Goal: Task Accomplishment & Management: Manage account settings

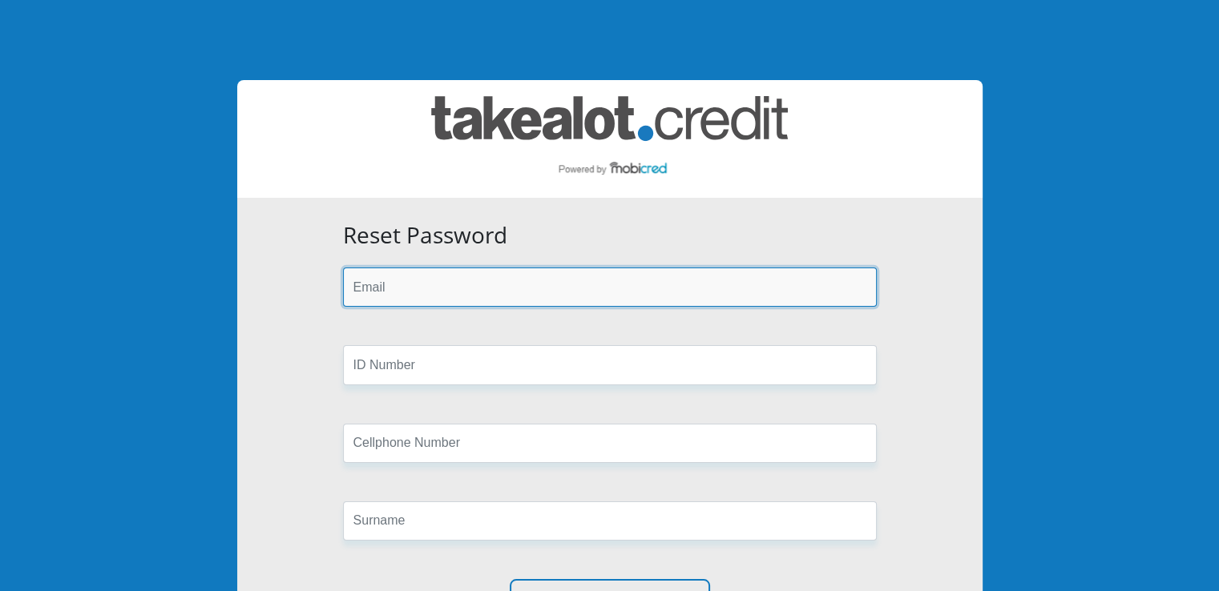
click at [449, 284] on input "email" at bounding box center [610, 287] width 534 height 39
click at [458, 275] on input "email" at bounding box center [610, 287] width 534 height 39
type input "[EMAIL_ADDRESS][DOMAIN_NAME]"
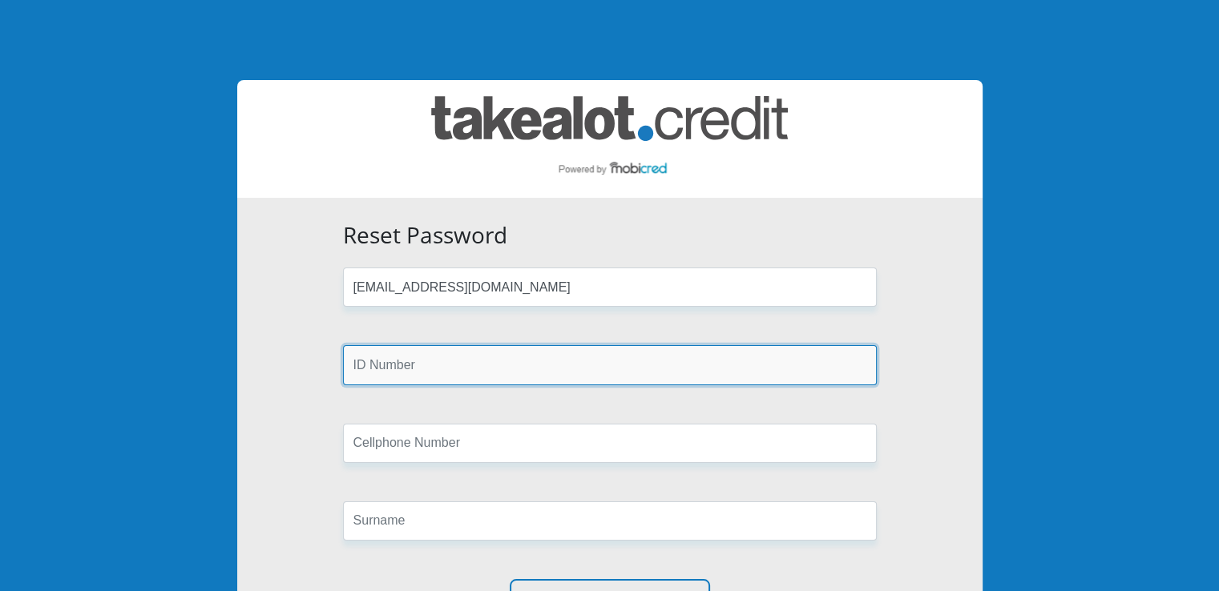
click at [474, 353] on input "text" at bounding box center [610, 364] width 534 height 39
type input "0207210059086"
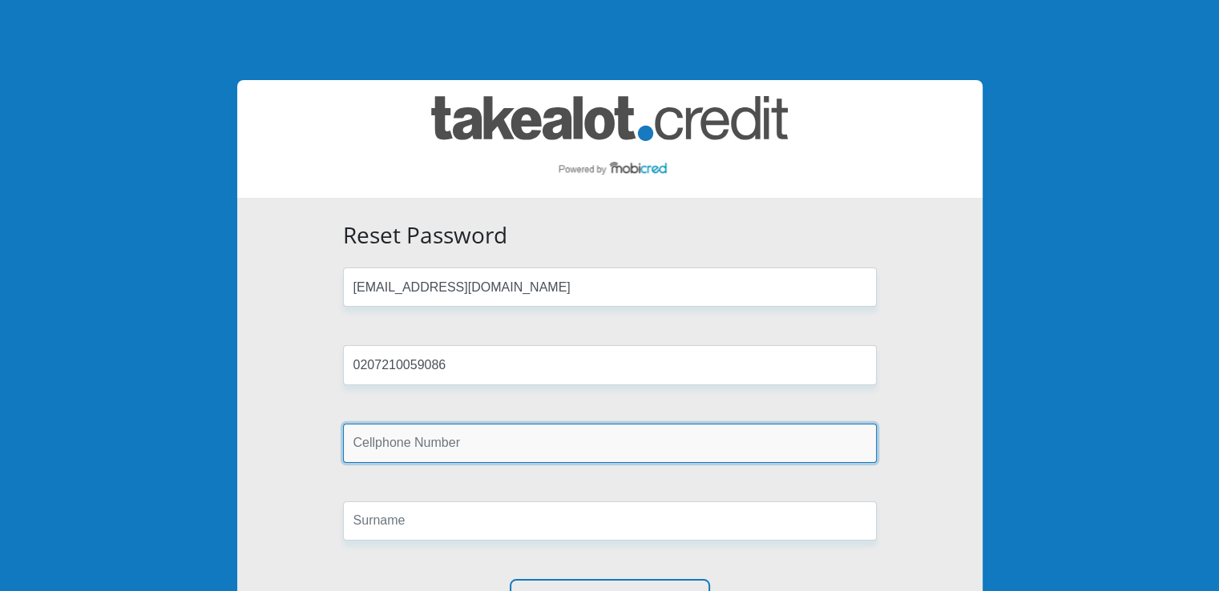
click at [454, 424] on input "text" at bounding box center [610, 443] width 534 height 39
type input "0746410025"
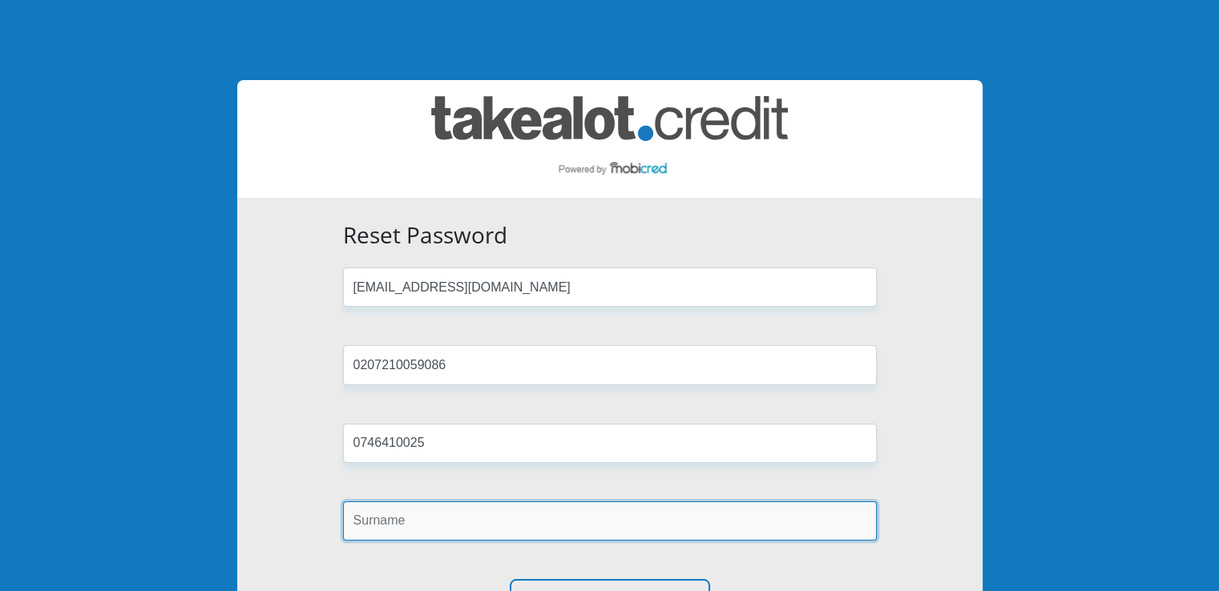
click at [444, 530] on input "text" at bounding box center [610, 521] width 534 height 39
type input "Mashoai"
